Goal: Transaction & Acquisition: Purchase product/service

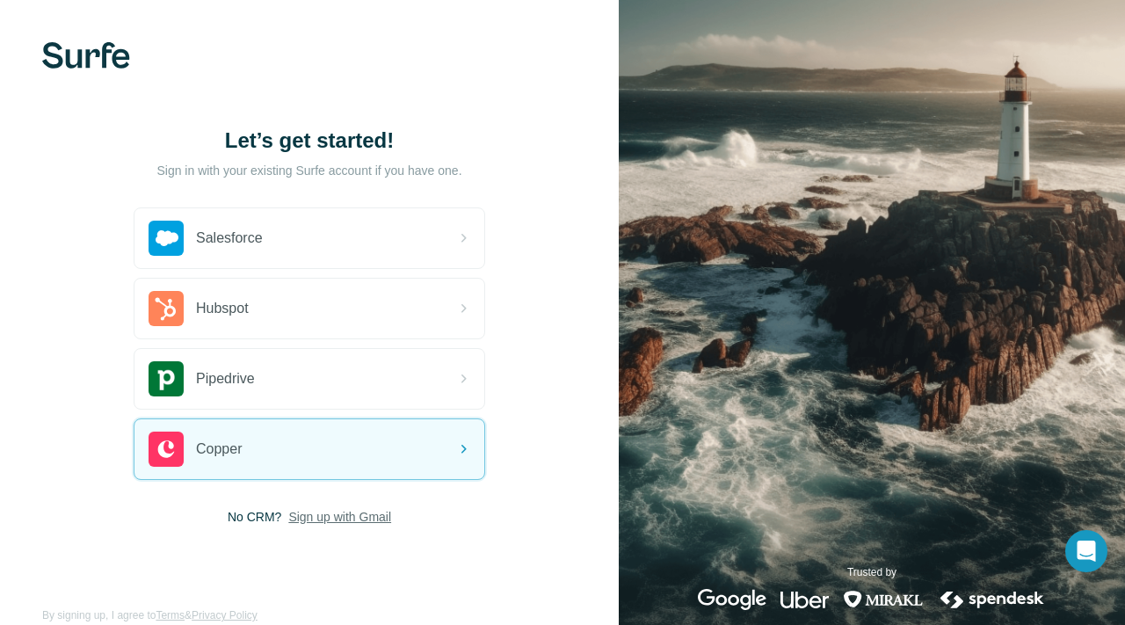
click at [352, 518] on span "Sign up with Gmail" at bounding box center [339, 517] width 103 height 18
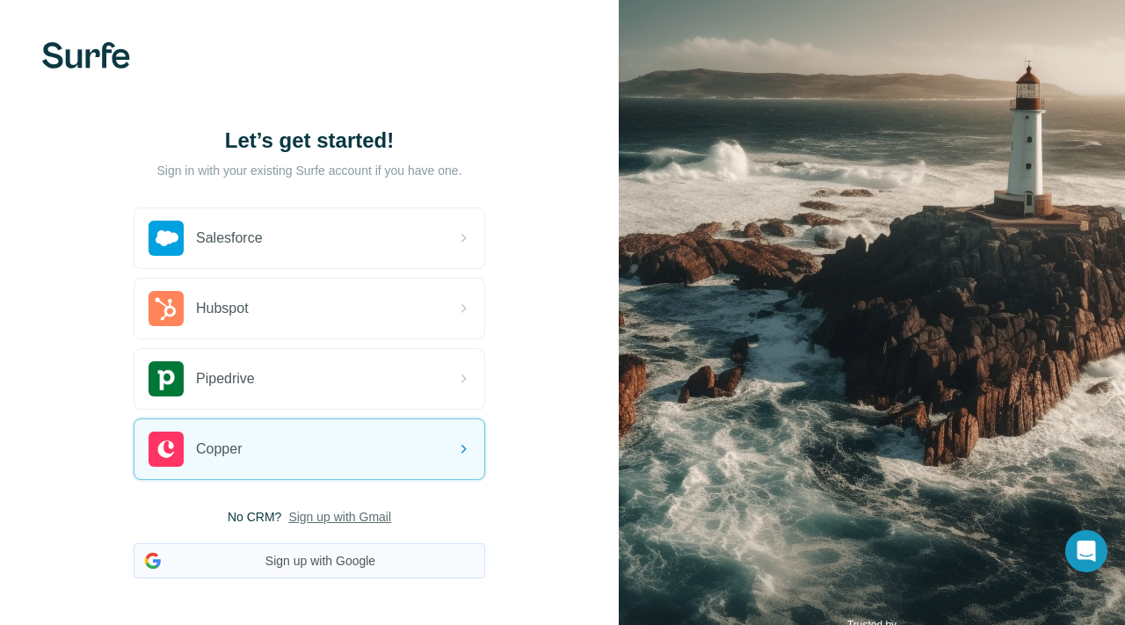
click at [361, 565] on button "Sign up with Google" at bounding box center [309, 560] width 351 height 35
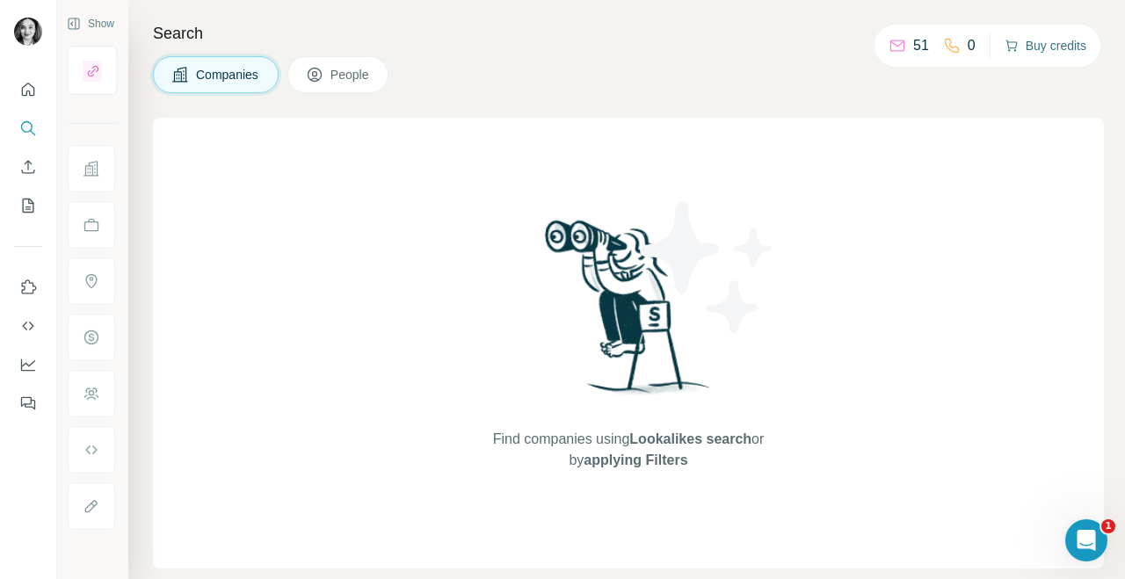
click at [1036, 45] on button "Buy credits" at bounding box center [1045, 45] width 82 height 25
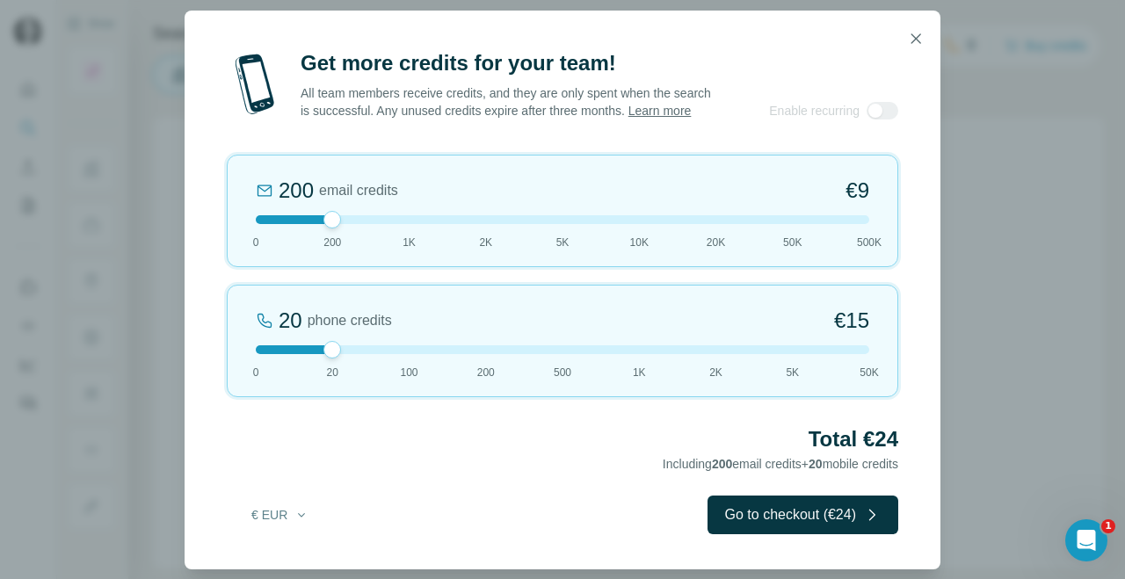
click at [260, 223] on div at bounding box center [562, 219] width 613 height 9
drag, startPoint x: 260, startPoint y: 223, endPoint x: 231, endPoint y: 222, distance: 29.0
click at [231, 222] on div "0 email credits €0 0 200 1K 2K 5K 10K 20K 50K 500K" at bounding box center [562, 211] width 671 height 112
click at [296, 516] on icon "button" at bounding box center [301, 515] width 14 height 14
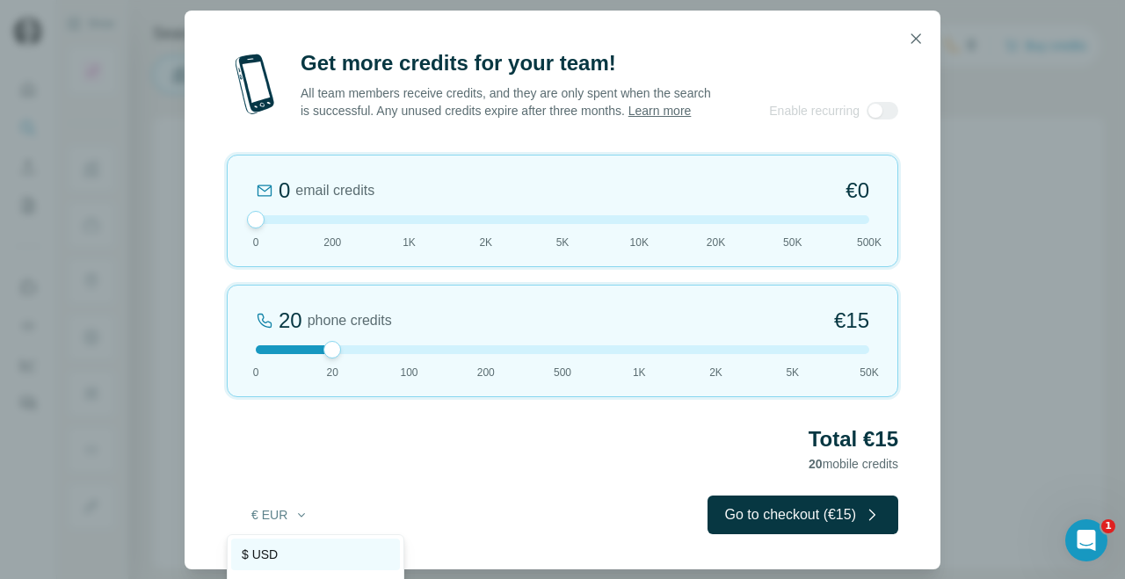
click at [300, 541] on div "$ USD" at bounding box center [315, 555] width 169 height 32
drag, startPoint x: 257, startPoint y: 221, endPoint x: 239, endPoint y: 222, distance: 18.5
click at [239, 222] on div "0 email credits $0 0 200 1K 2K 5K 10K 20K 50K 500K" at bounding box center [562, 211] width 671 height 112
click at [337, 355] on div at bounding box center [332, 350] width 18 height 18
click at [301, 515] on icon "button" at bounding box center [301, 515] width 7 height 4
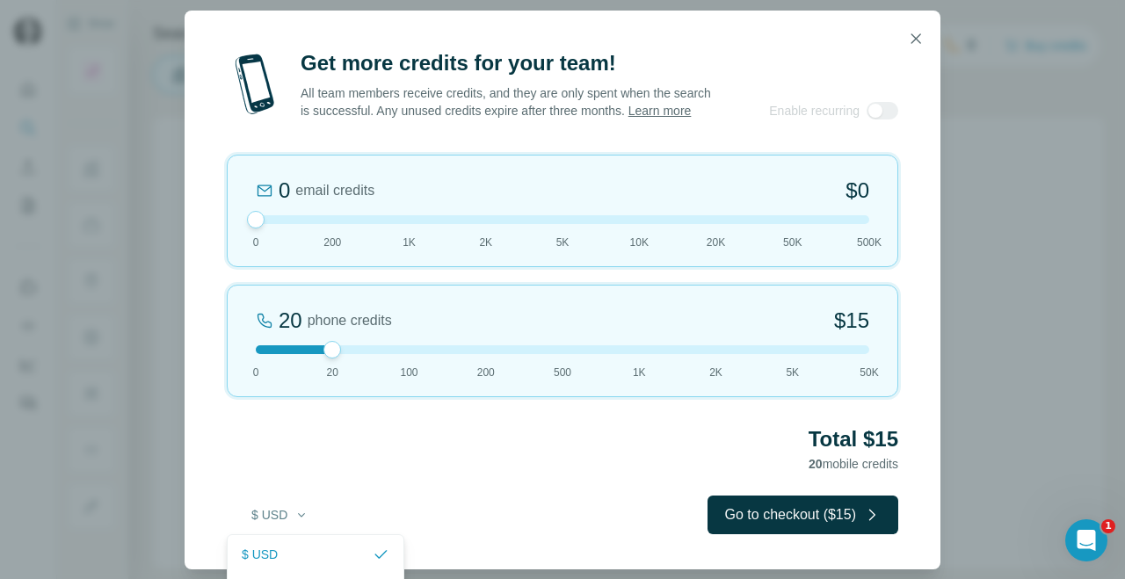
click at [286, 552] on div "$ USD € EUR" at bounding box center [315, 570] width 177 height 72
click at [304, 512] on icon "button" at bounding box center [301, 515] width 14 height 14
click at [380, 563] on div "$ USD € EUR" at bounding box center [315, 570] width 177 height 72
click at [292, 514] on button "$ USD" at bounding box center [280, 515] width 82 height 32
click at [268, 551] on div "$ USD € EUR" at bounding box center [315, 570] width 177 height 72
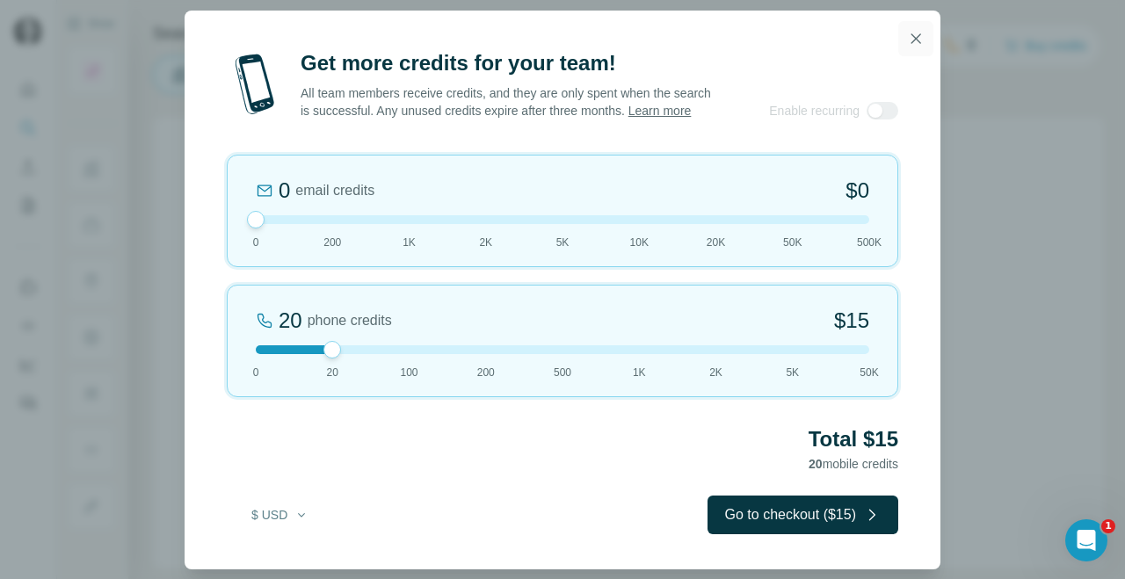
click at [908, 38] on icon "button" at bounding box center [916, 39] width 18 height 18
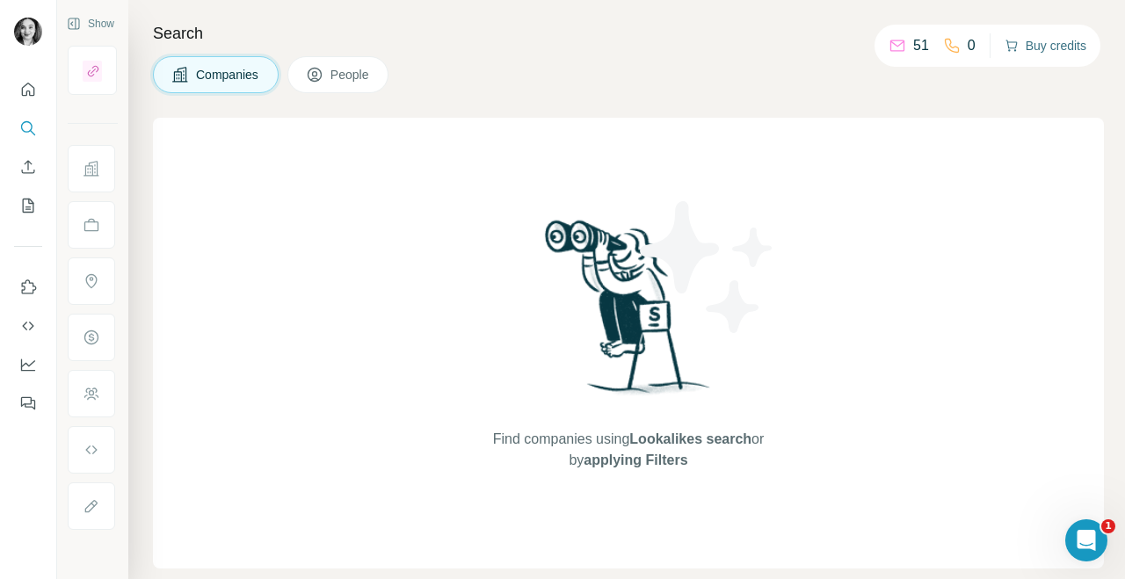
click at [1038, 49] on button "Buy credits" at bounding box center [1045, 45] width 82 height 25
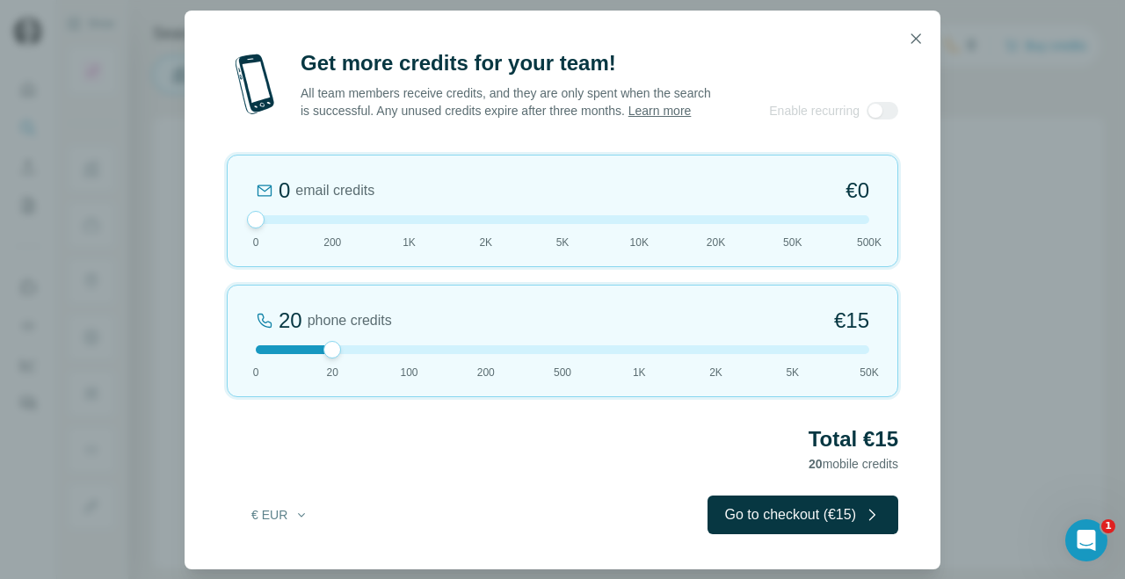
drag, startPoint x: 330, startPoint y: 221, endPoint x: 213, endPoint y: 221, distance: 116.8
click at [213, 221] on div "Get more credits for your team! All team members receive credits, and they are …" at bounding box center [562, 309] width 756 height 520
click at [307, 510] on icon "button" at bounding box center [301, 515] width 14 height 14
click at [285, 548] on div "$ USD" at bounding box center [316, 555] width 148 height 18
click at [408, 348] on div at bounding box center [562, 349] width 613 height 9
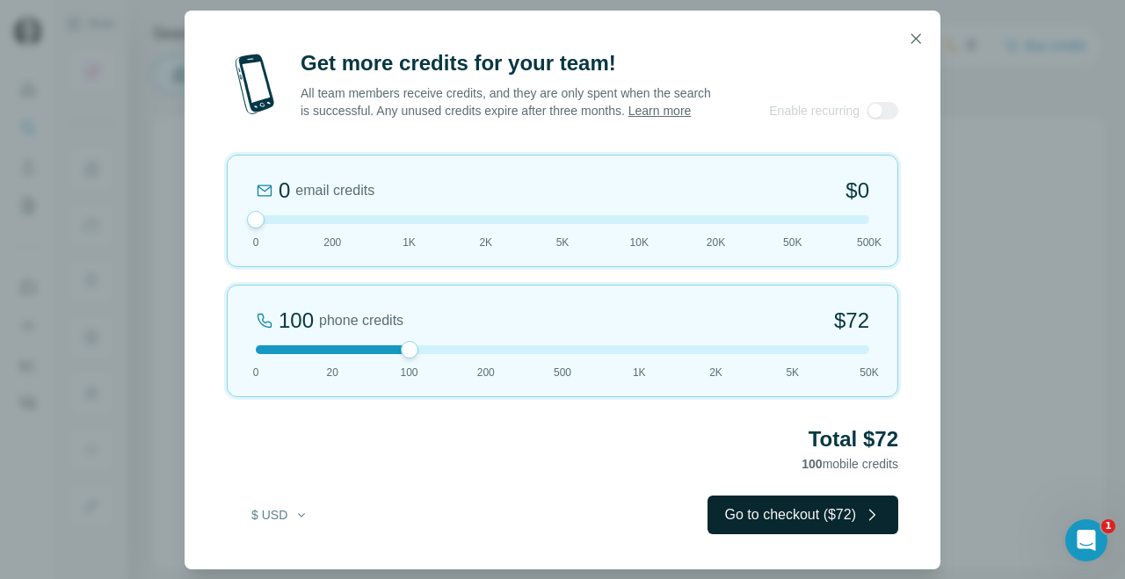
click at [757, 507] on button "Go to checkout ($72)" at bounding box center [802, 514] width 191 height 39
